Goal: Task Accomplishment & Management: Manage account settings

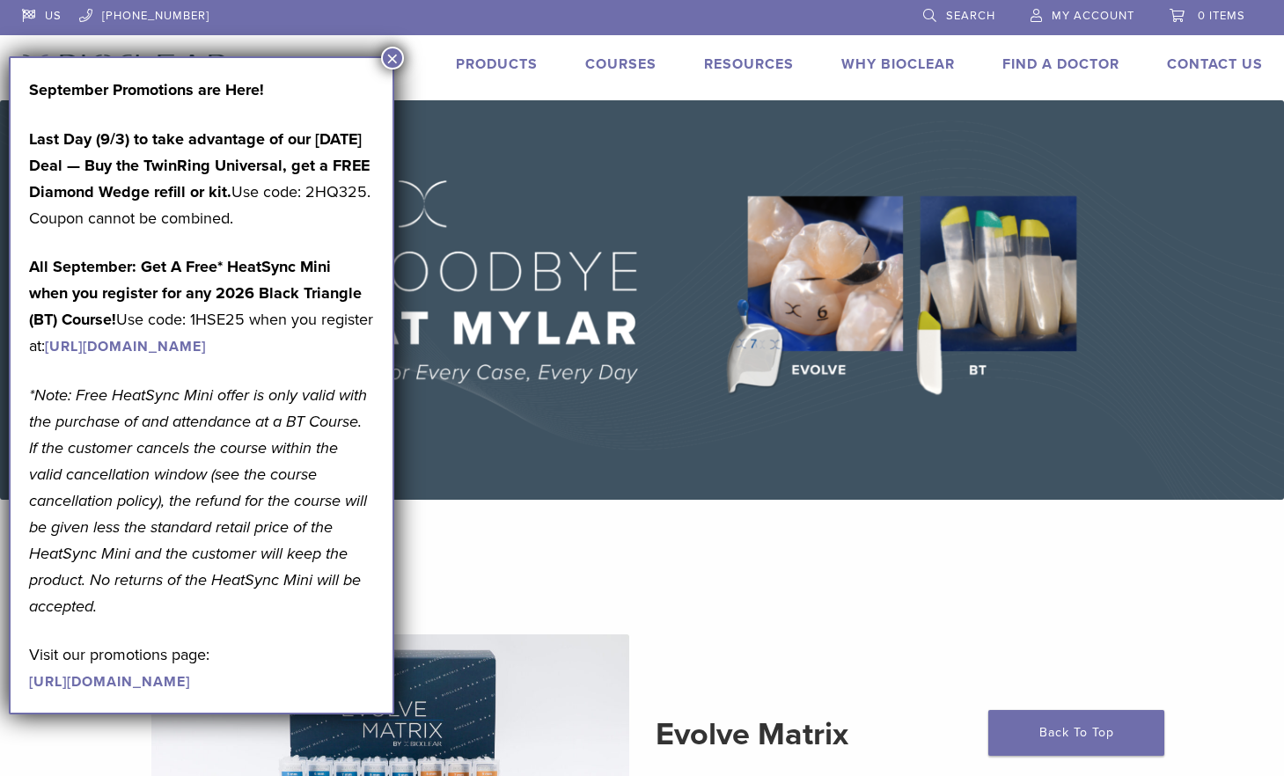
click at [1063, 17] on span "My Account" at bounding box center [1093, 16] width 83 height 14
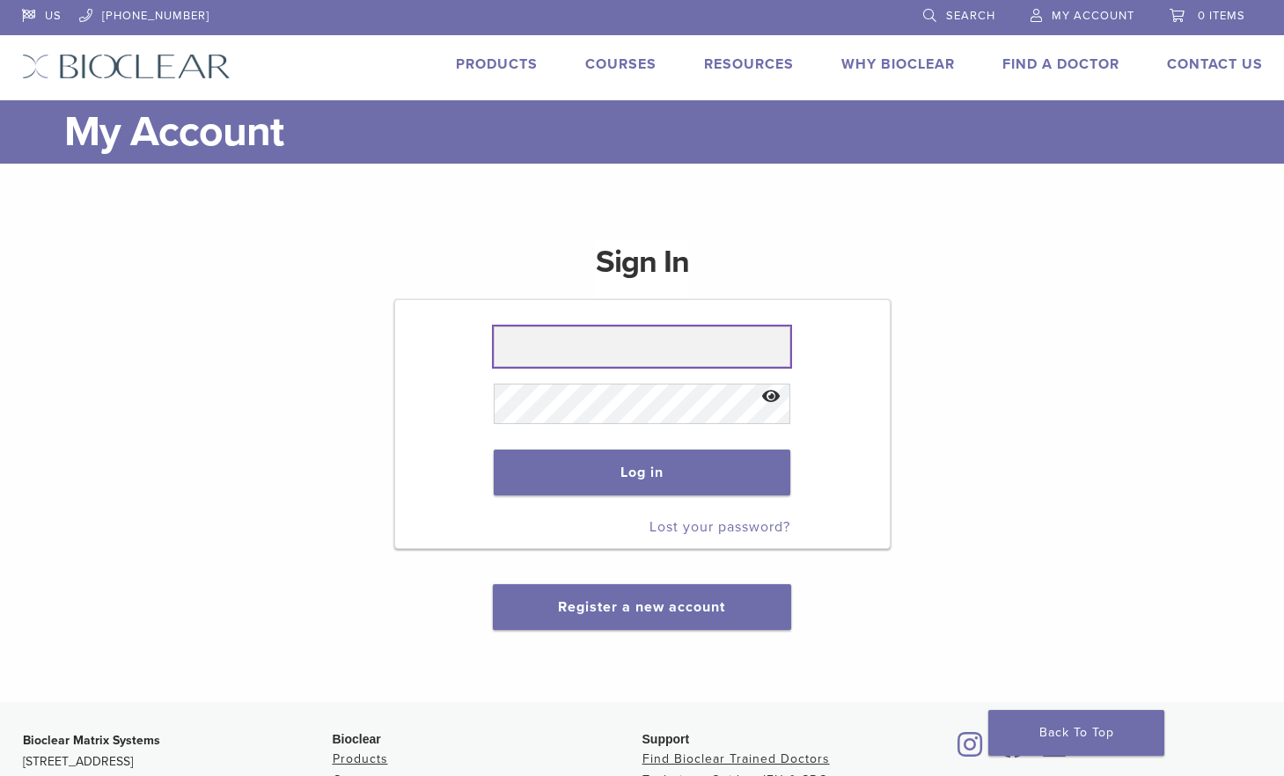
click at [562, 347] on input "text" at bounding box center [642, 347] width 297 height 40
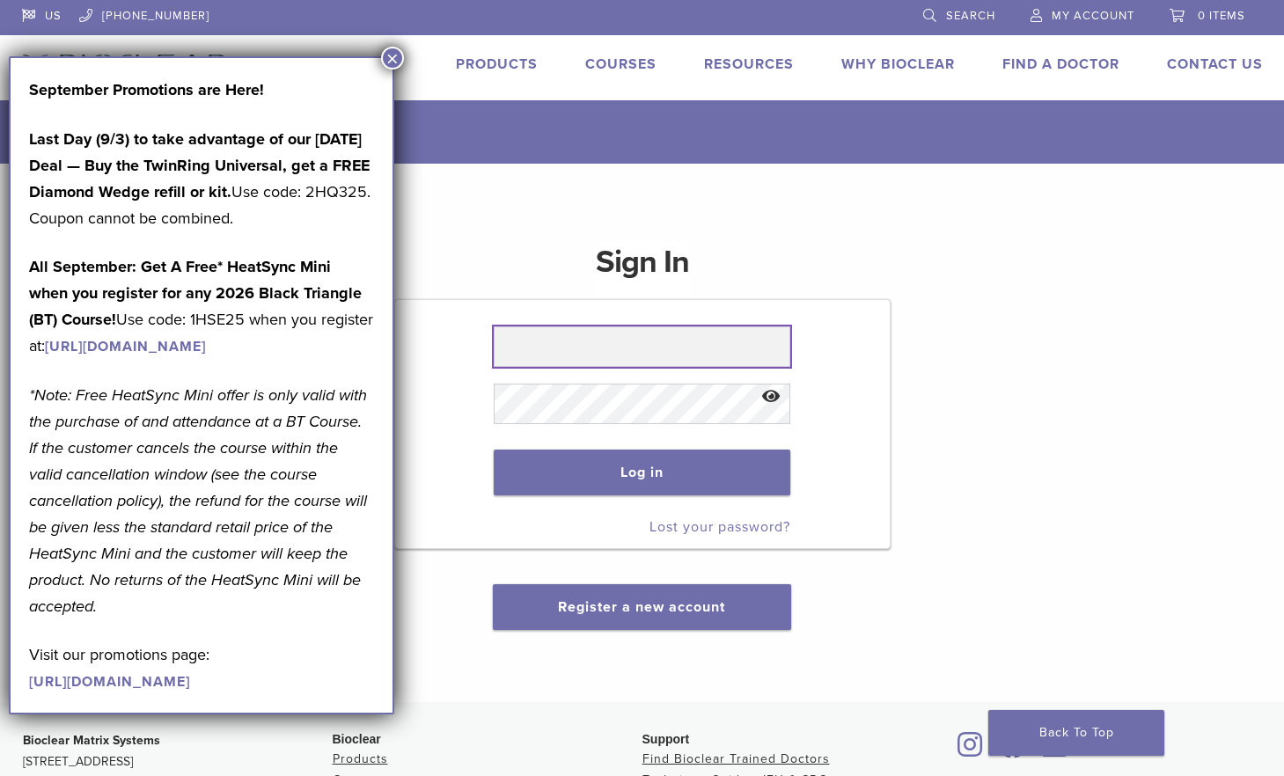
click at [766, 343] on body "US [PHONE_NUMBER] Search My Account 0 items Cart No products in the cart. Back …" at bounding box center [642, 561] width 1284 height 1123
click at [665, 341] on input "text" at bounding box center [642, 347] width 297 height 40
click at [658, 344] on input "text" at bounding box center [642, 347] width 297 height 40
click at [643, 337] on input "text" at bounding box center [642, 347] width 297 height 40
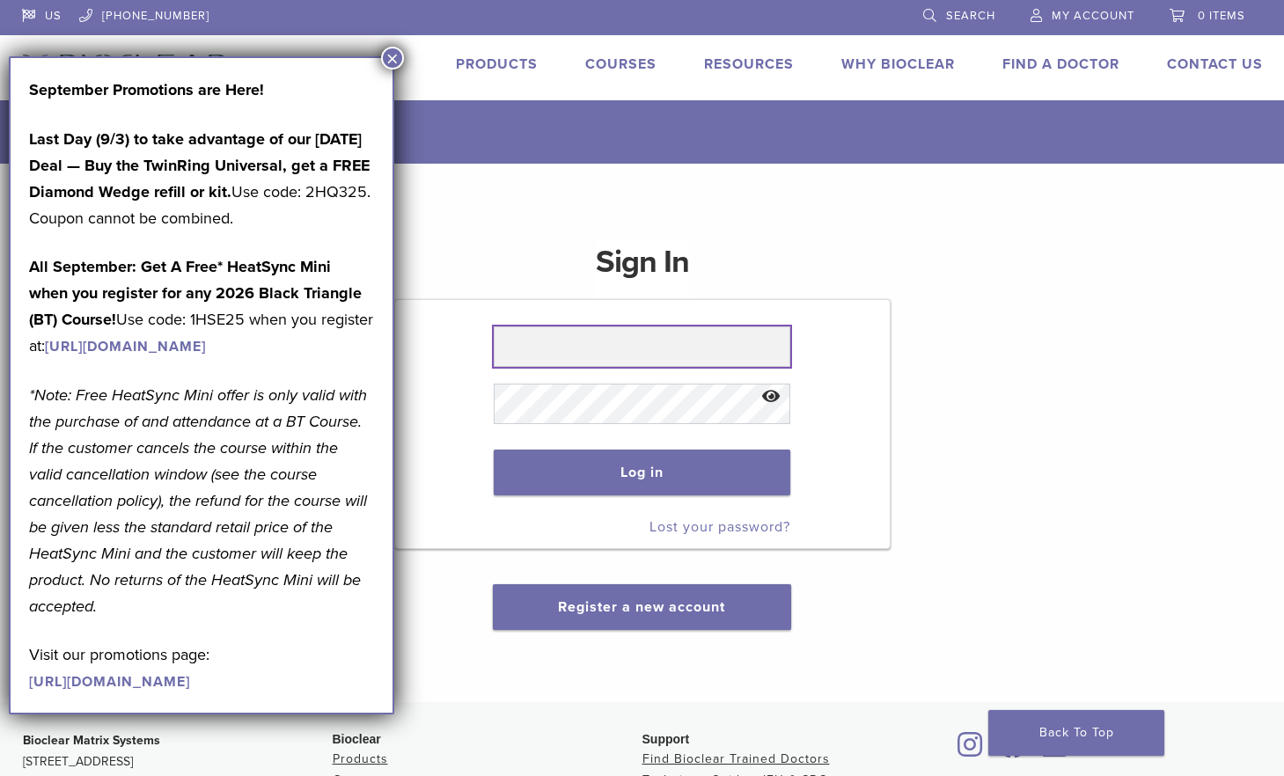
click at [643, 337] on input "text" at bounding box center [642, 347] width 297 height 40
